Goal: Information Seeking & Learning: Learn about a topic

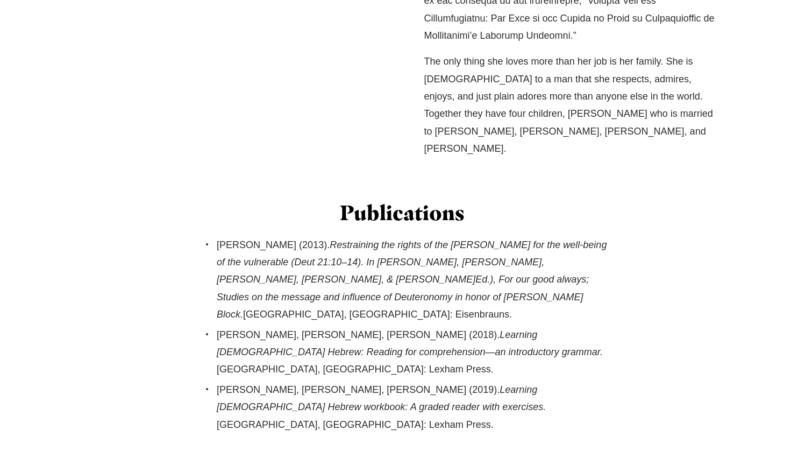
scroll to position [784, 0]
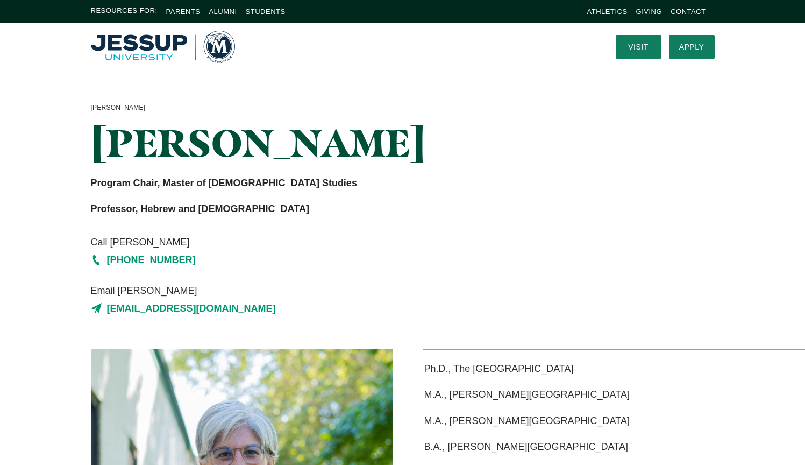
scroll to position [4, 0]
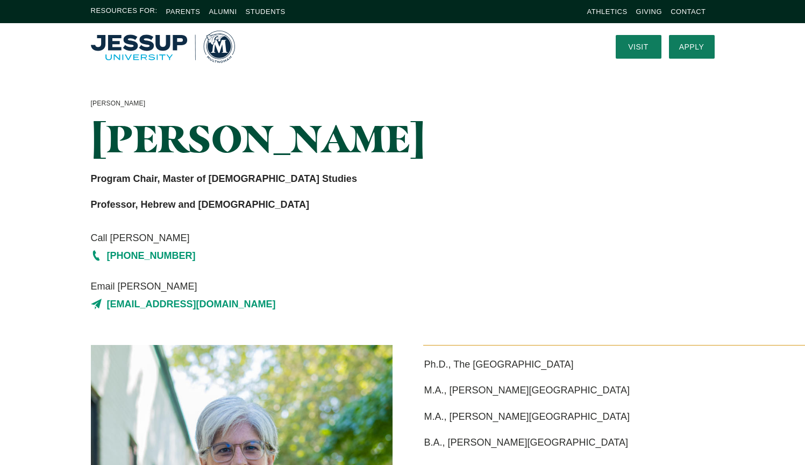
click at [155, 39] on img "Home" at bounding box center [163, 47] width 144 height 32
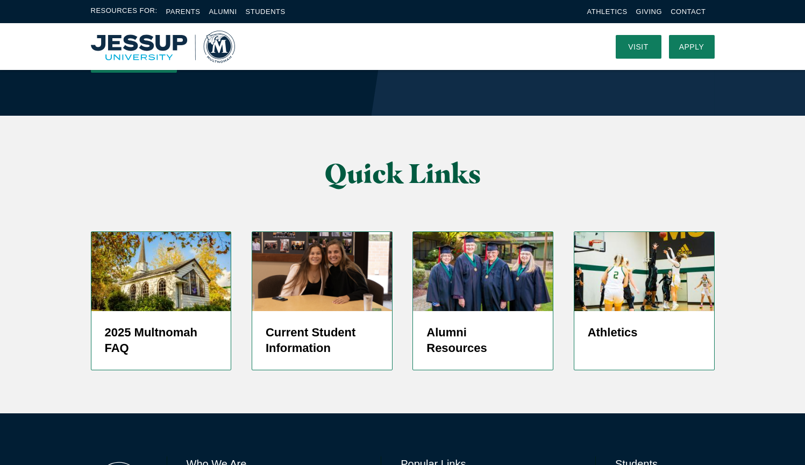
scroll to position [2566, 0]
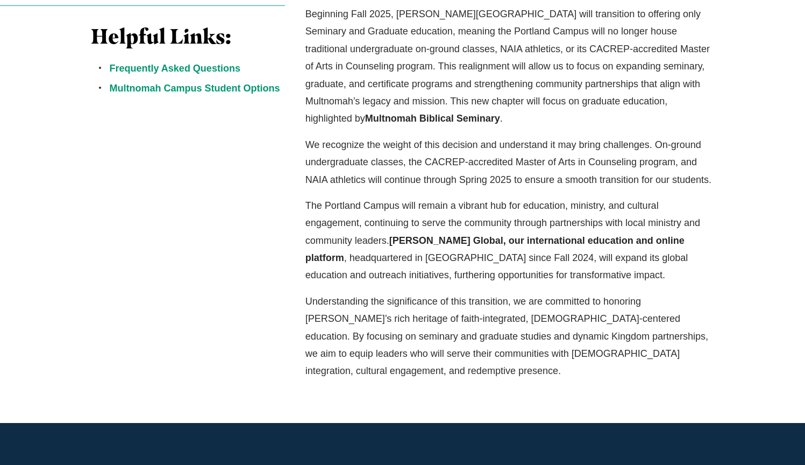
scroll to position [368, 0]
